Goal: Find contact information: Find contact information

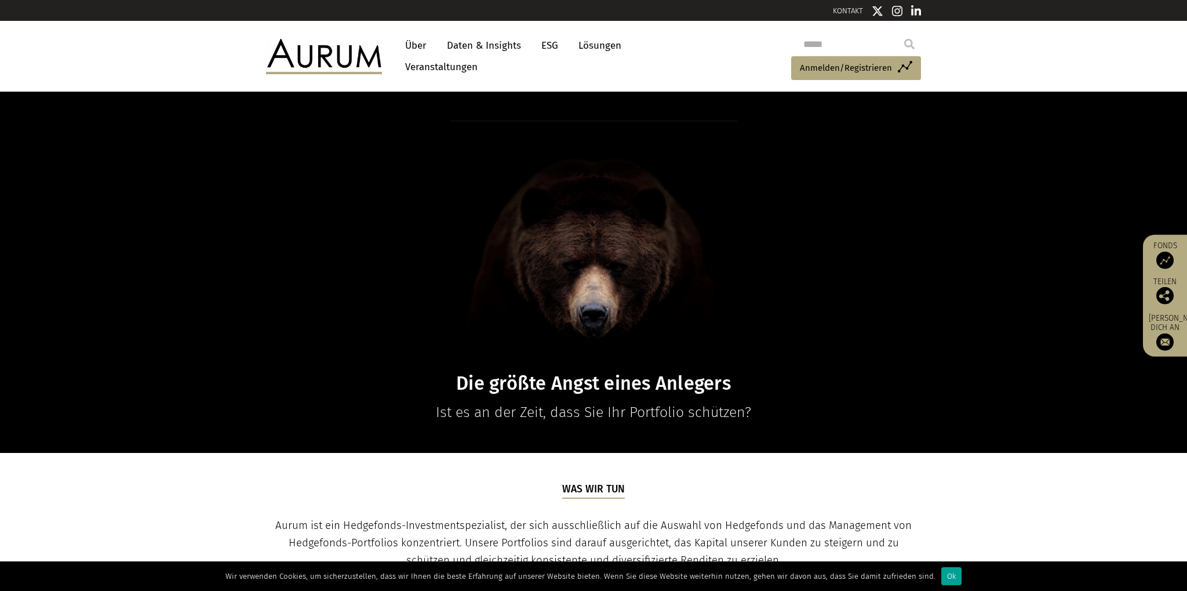
click at [942, 576] on div "Ok" at bounding box center [952, 576] width 20 height 18
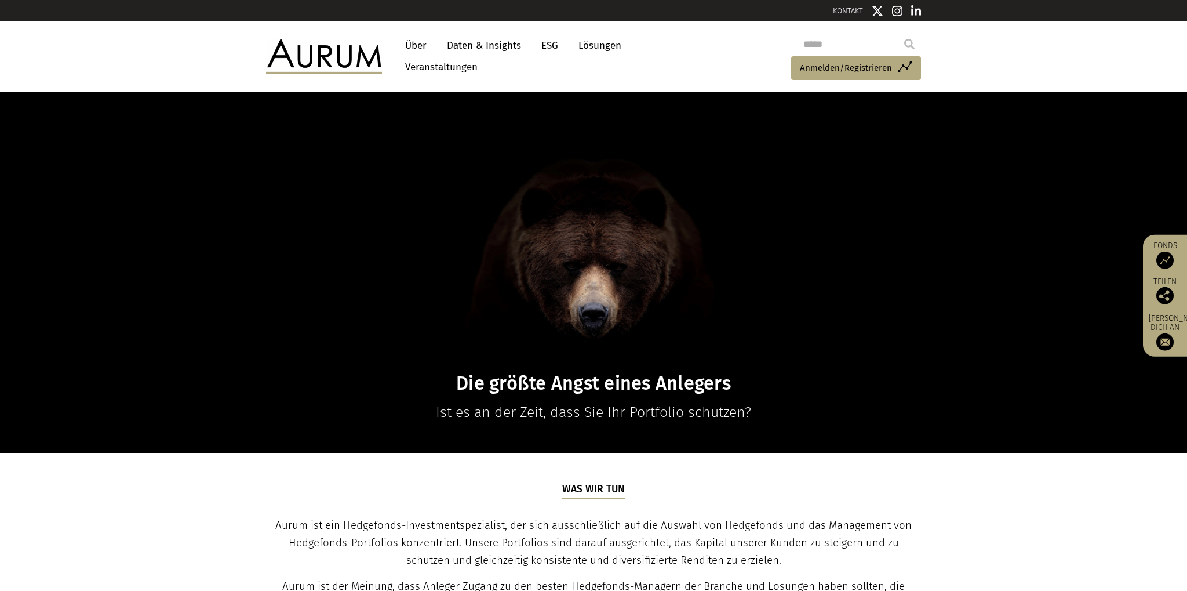
click at [418, 41] on link "Über" at bounding box center [415, 45] width 33 height 21
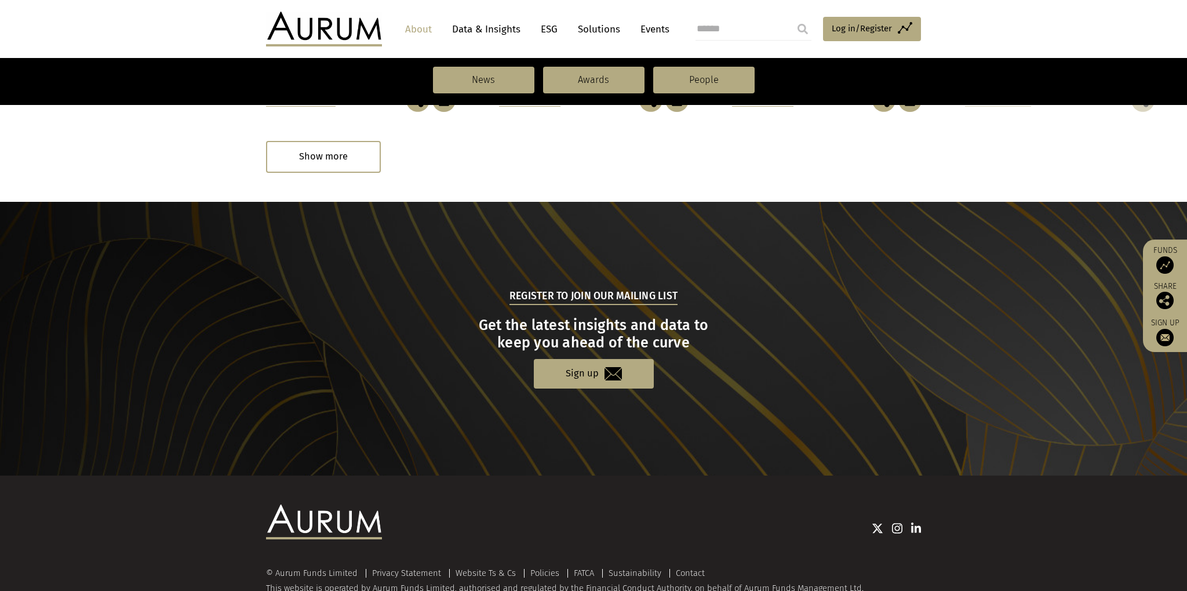
scroll to position [1146, 0]
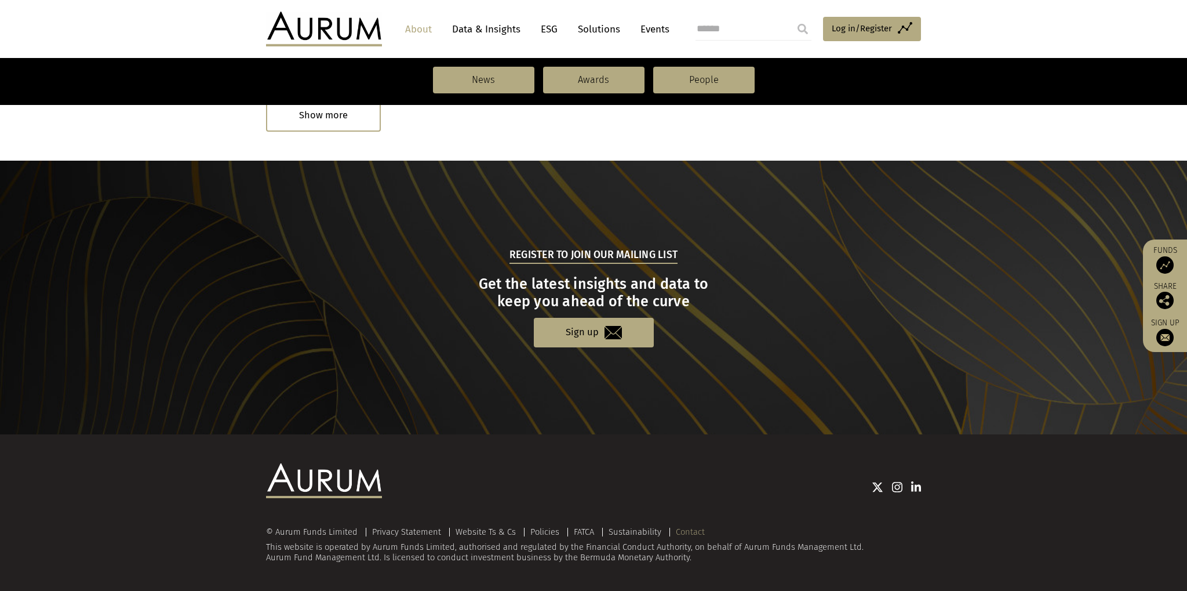
click at [691, 530] on link "Contact" at bounding box center [690, 531] width 29 height 10
